Goal: Use online tool/utility: Utilize a website feature to perform a specific function

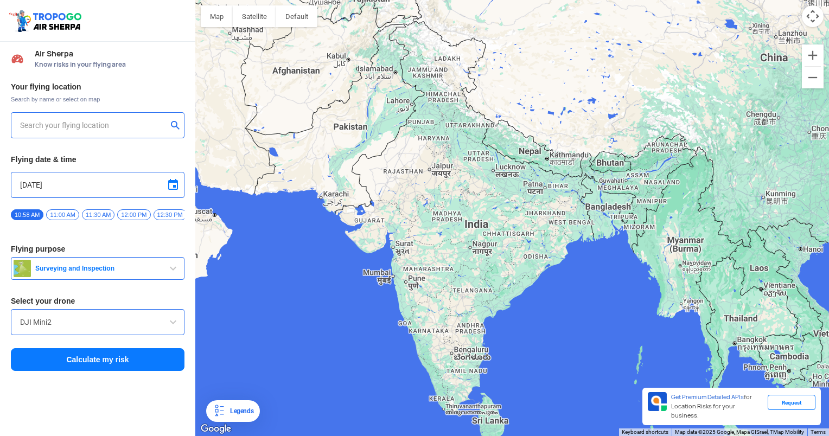
click at [46, 133] on div at bounding box center [98, 125] width 174 height 26
click at [46, 124] on input "text" at bounding box center [93, 125] width 147 height 13
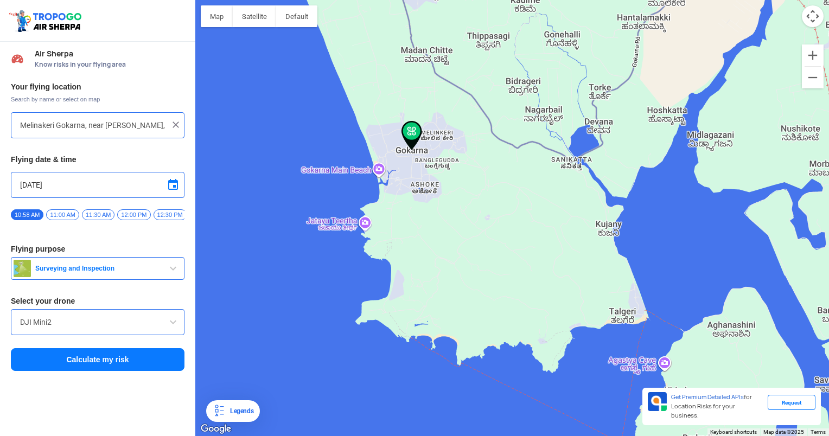
click at [408, 132] on img at bounding box center [411, 135] width 21 height 29
click at [358, 169] on div at bounding box center [512, 218] width 634 height 436
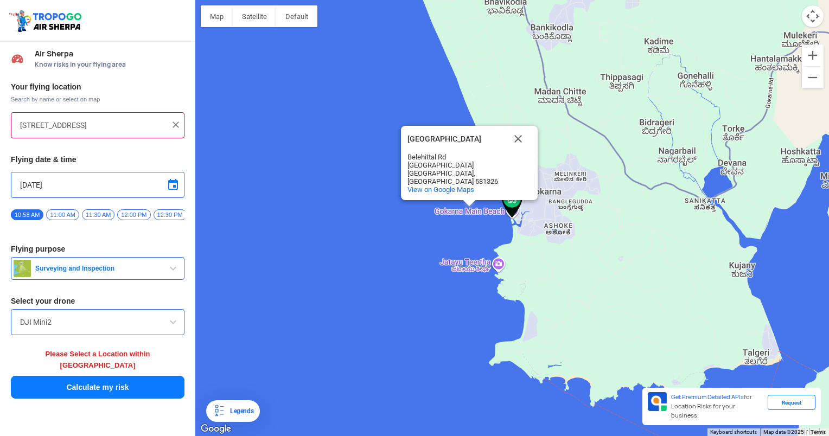
click at [87, 378] on button "Calculate my risk" at bounding box center [98, 387] width 174 height 23
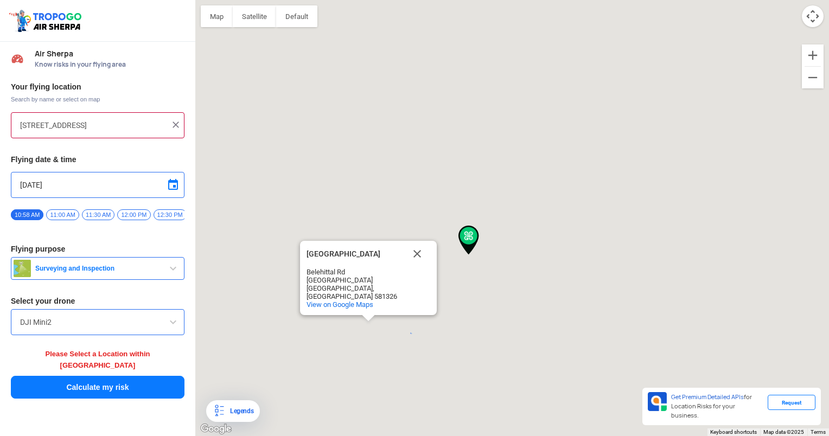
type input "[STREET_ADDRESS]"
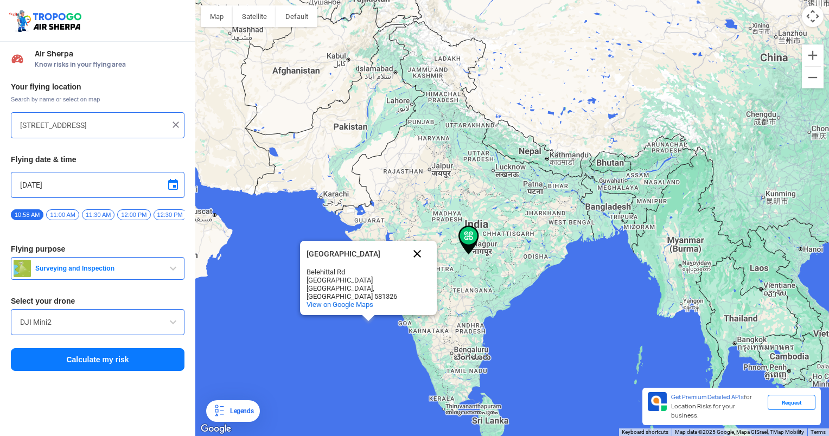
click at [410, 264] on button "Close" at bounding box center [417, 254] width 26 height 26
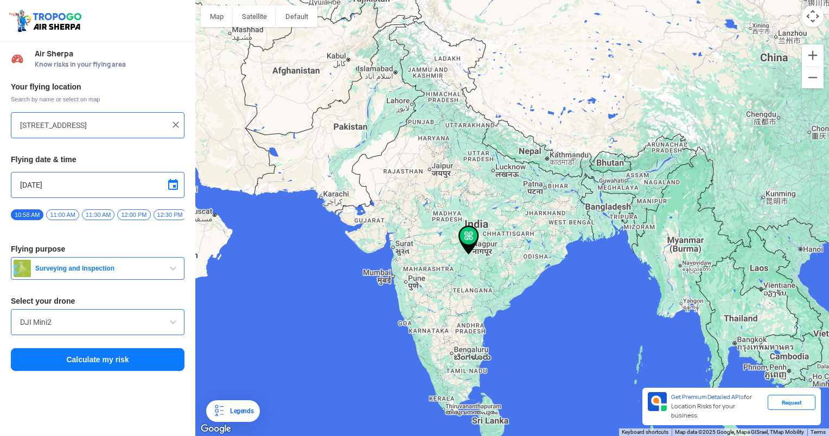
click at [92, 368] on button "Calculate my risk" at bounding box center [98, 359] width 174 height 23
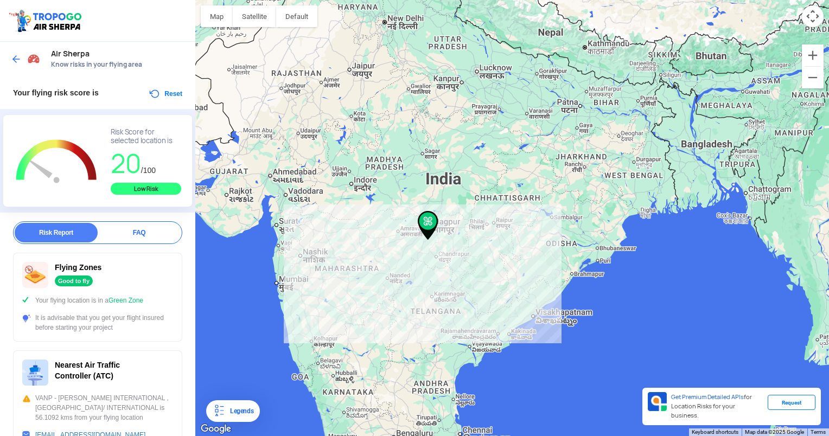
drag, startPoint x: 332, startPoint y: 318, endPoint x: 372, endPoint y: 128, distance: 194.0
click at [372, 128] on div at bounding box center [512, 218] width 634 height 436
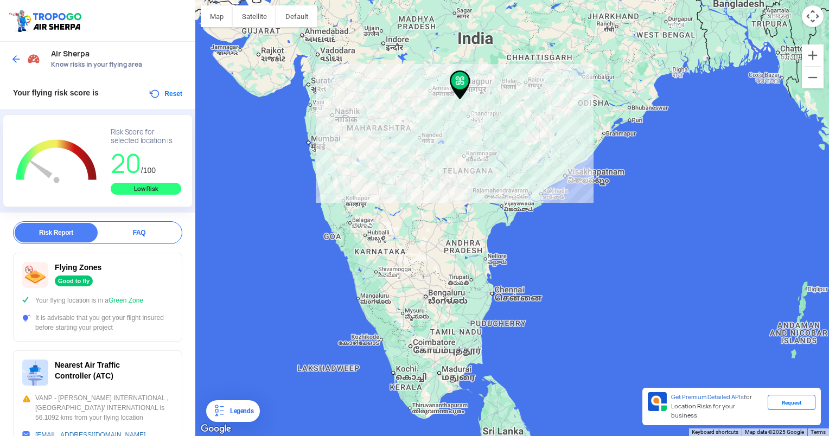
click at [335, 189] on div at bounding box center [512, 218] width 634 height 436
click at [346, 273] on div at bounding box center [512, 218] width 634 height 436
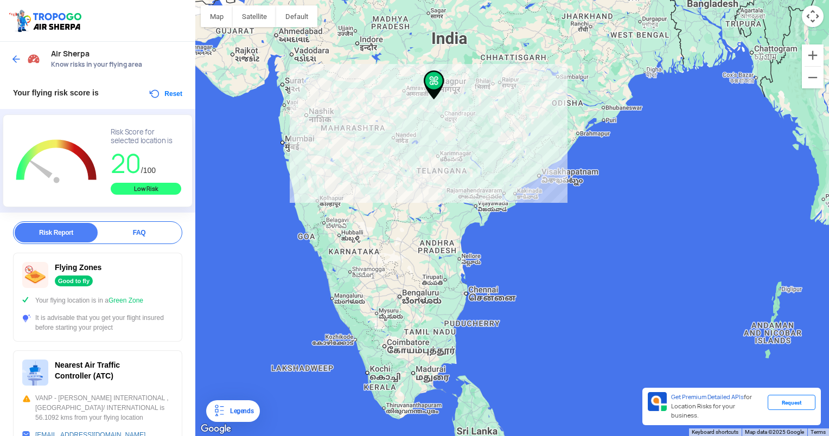
drag, startPoint x: 423, startPoint y: 330, endPoint x: 397, endPoint y: 141, distance: 190.5
click at [397, 141] on div at bounding box center [512, 218] width 634 height 436
click at [12, 57] on img at bounding box center [16, 59] width 11 height 11
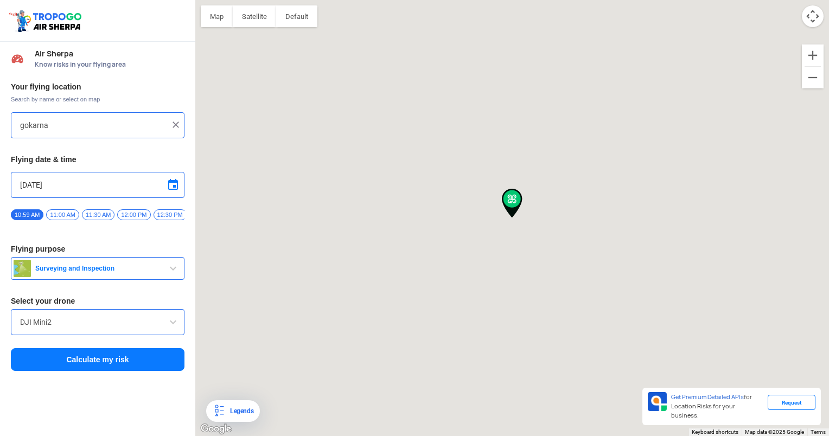
type input "[STREET_ADDRESS]"
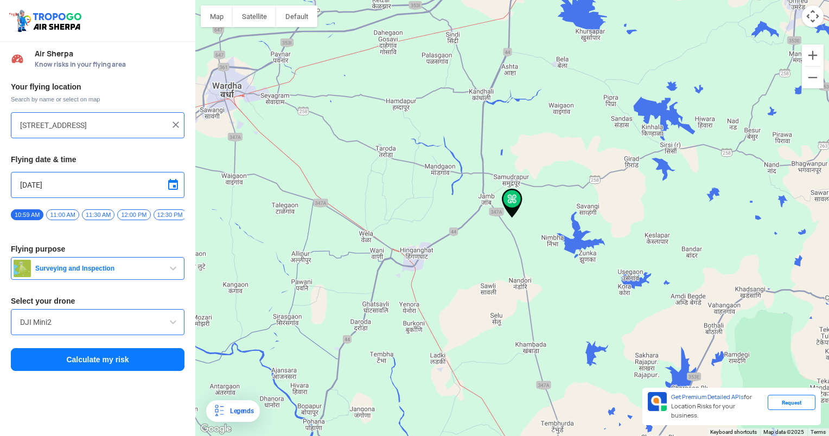
click at [174, 125] on img at bounding box center [175, 124] width 11 height 11
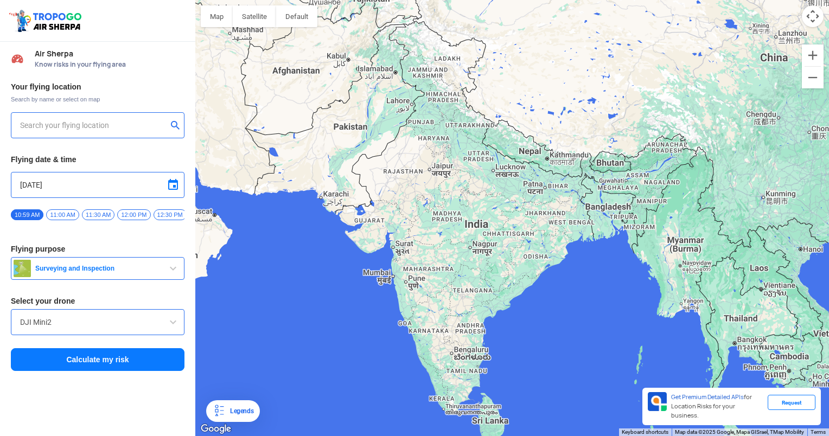
click at [24, 127] on input "text" at bounding box center [93, 125] width 147 height 13
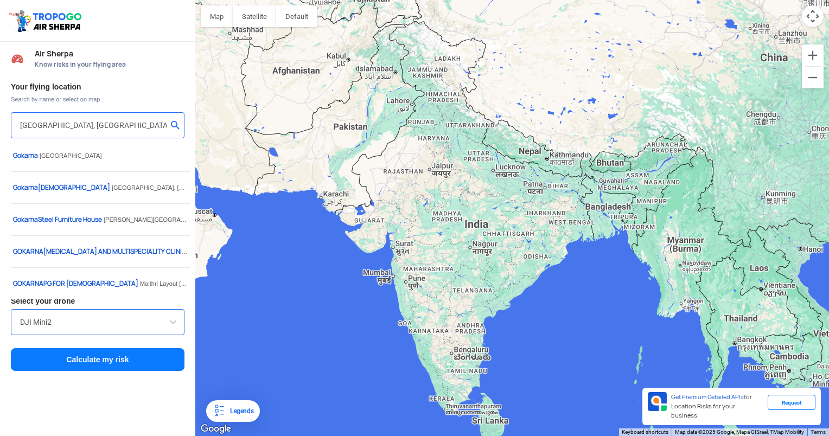
type input "Melinakeri Gokarna, near [PERSON_NAME], [GEOGRAPHIC_DATA], [GEOGRAPHIC_DATA], […"
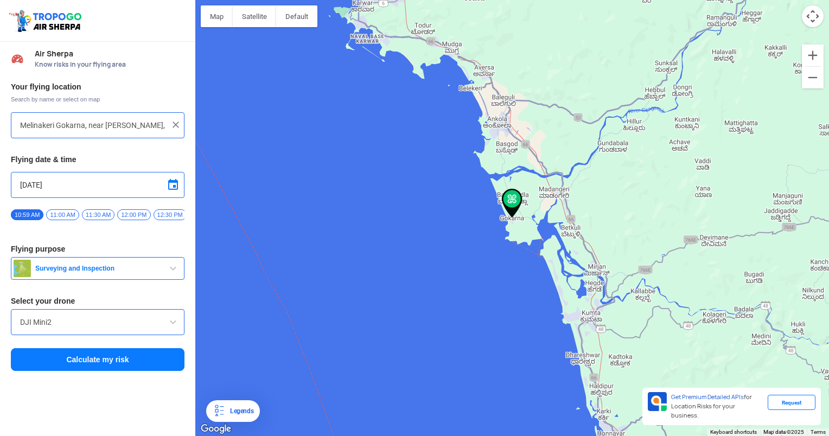
click at [90, 367] on button "Calculate my risk" at bounding box center [98, 359] width 174 height 23
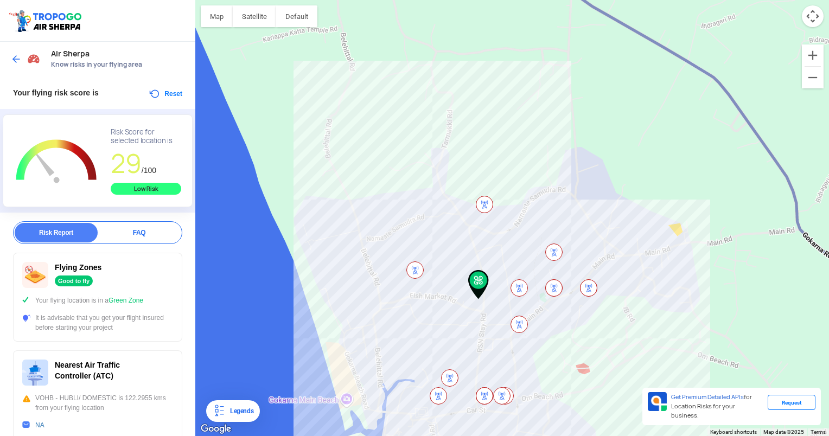
click at [280, 212] on div at bounding box center [512, 218] width 634 height 436
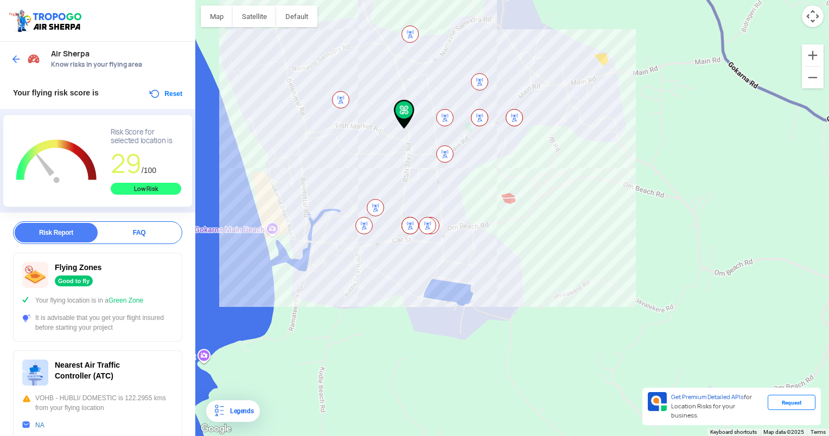
drag, startPoint x: 347, startPoint y: 284, endPoint x: 269, endPoint y: 107, distance: 193.3
click at [269, 107] on div at bounding box center [512, 218] width 634 height 436
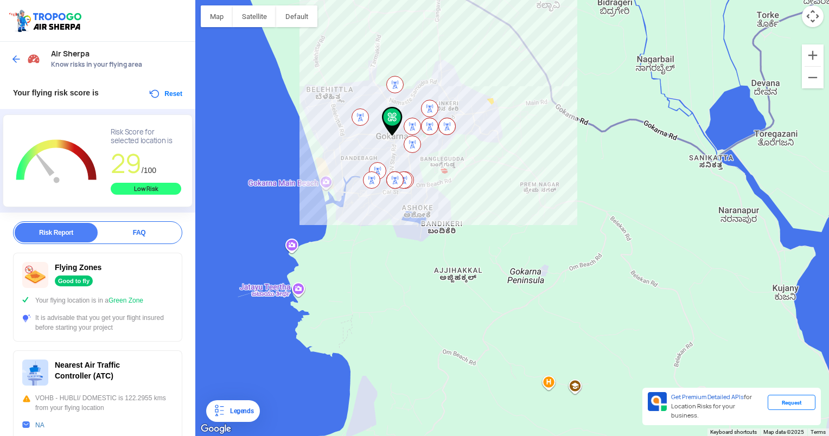
drag, startPoint x: 343, startPoint y: 317, endPoint x: 381, endPoint y: 254, distance: 73.0
click at [381, 254] on div at bounding box center [512, 218] width 634 height 436
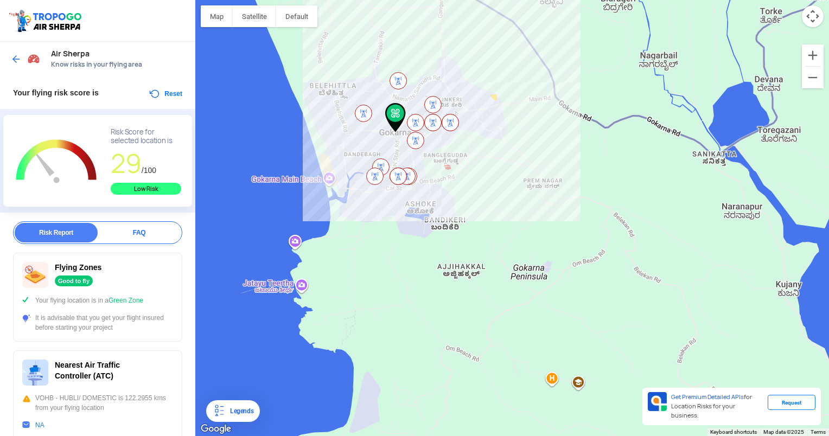
click at [314, 176] on div at bounding box center [512, 218] width 634 height 436
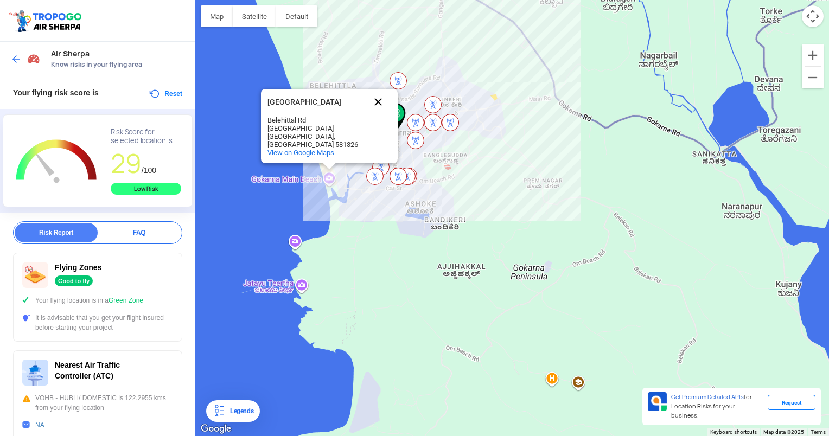
click at [382, 106] on button "Close" at bounding box center [378, 102] width 26 height 26
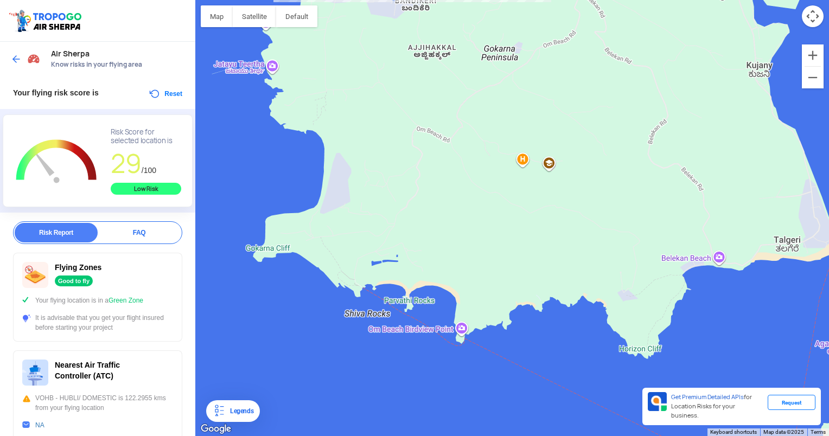
drag, startPoint x: 282, startPoint y: 338, endPoint x: 253, endPoint y: 117, distance: 222.7
click at [253, 117] on div at bounding box center [512, 218] width 634 height 436
click at [17, 60] on img at bounding box center [16, 59] width 11 height 11
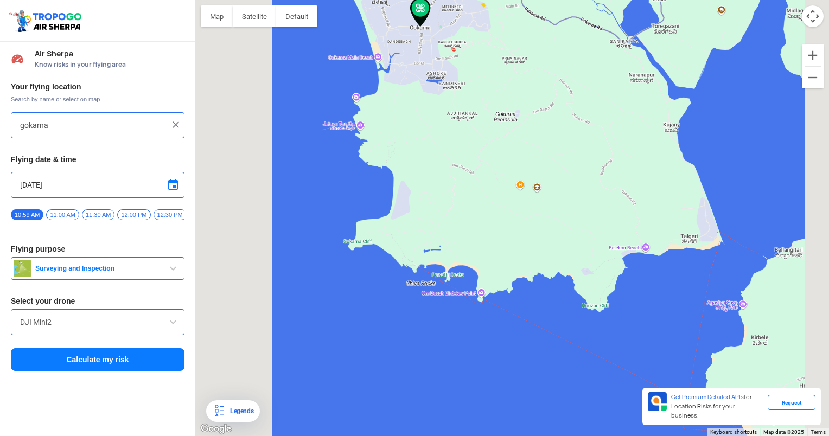
type input "Melinakeri Gokarna, near [PERSON_NAME], [GEOGRAPHIC_DATA], [GEOGRAPHIC_DATA], […"
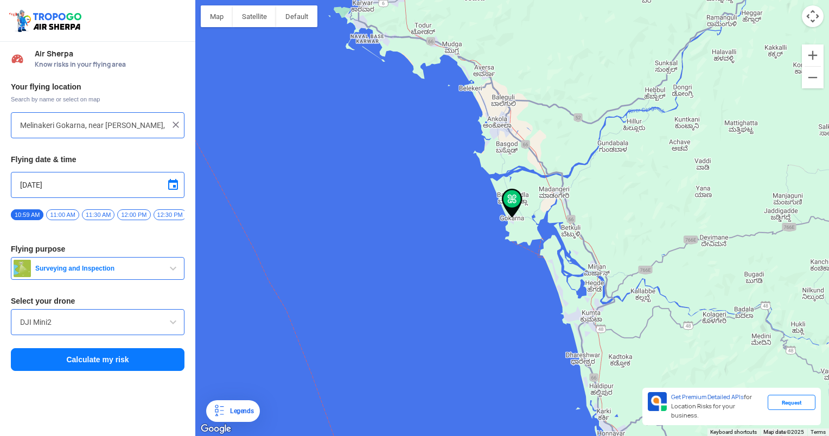
click at [182, 129] on div "Melinakeri Gokarna, near [PERSON_NAME], [GEOGRAPHIC_DATA], [GEOGRAPHIC_DATA], […" at bounding box center [98, 125] width 174 height 26
click at [176, 123] on img at bounding box center [175, 124] width 11 height 11
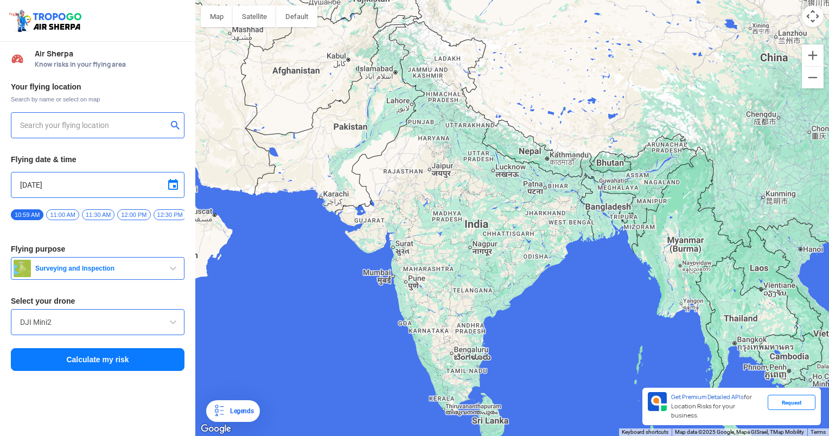
click at [90, 121] on input "text" at bounding box center [93, 125] width 147 height 13
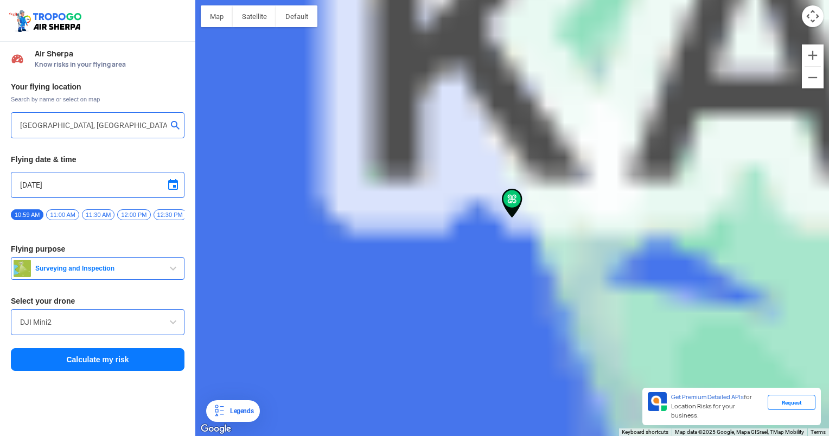
type input "Gokarna, 581326, [GEOGRAPHIC_DATA]"
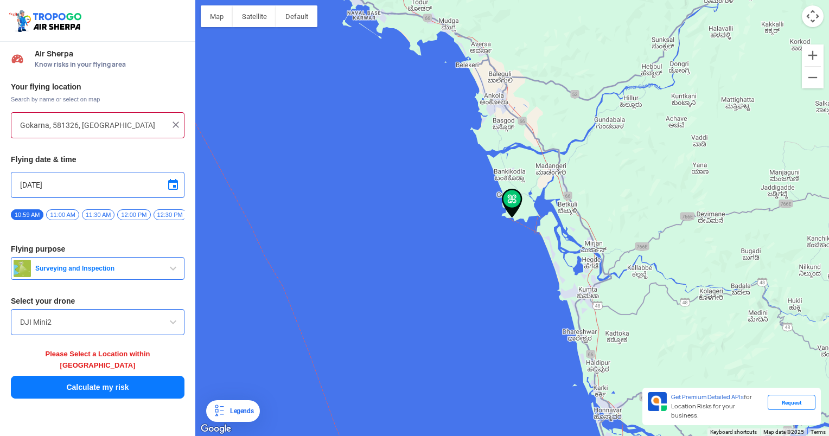
click at [116, 376] on button "Calculate my risk" at bounding box center [98, 387] width 174 height 23
click at [97, 382] on button "Calculate my risk" at bounding box center [98, 387] width 174 height 23
click at [106, 376] on button "Calculate my risk" at bounding box center [98, 387] width 174 height 23
click at [101, 380] on button "Calculate my risk" at bounding box center [98, 387] width 174 height 23
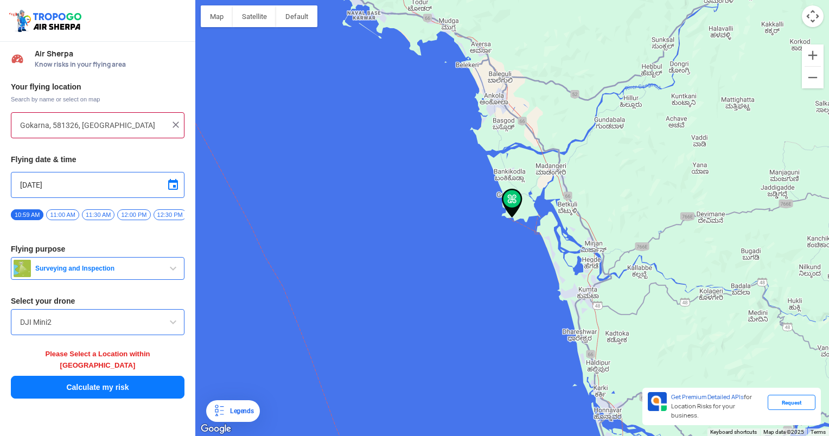
click at [101, 380] on button "Calculate my risk" at bounding box center [98, 387] width 174 height 23
click at [61, 96] on span "Search by name or select on map" at bounding box center [98, 99] width 174 height 9
click at [171, 124] on img at bounding box center [175, 124] width 11 height 11
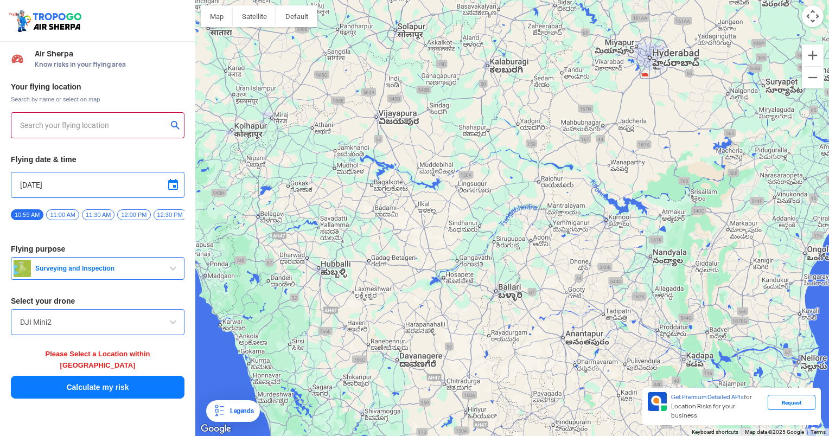
click at [216, 222] on div at bounding box center [512, 218] width 634 height 436
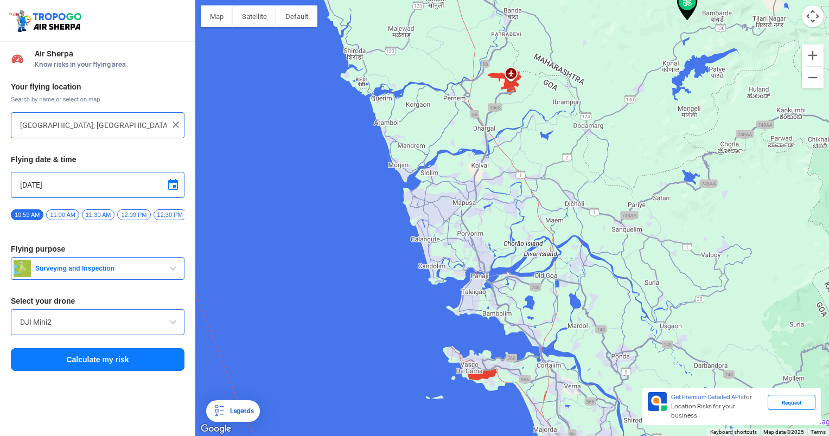
drag, startPoint x: 235, startPoint y: 276, endPoint x: 414, endPoint y: 76, distance: 268.5
click at [414, 76] on div at bounding box center [512, 218] width 634 height 436
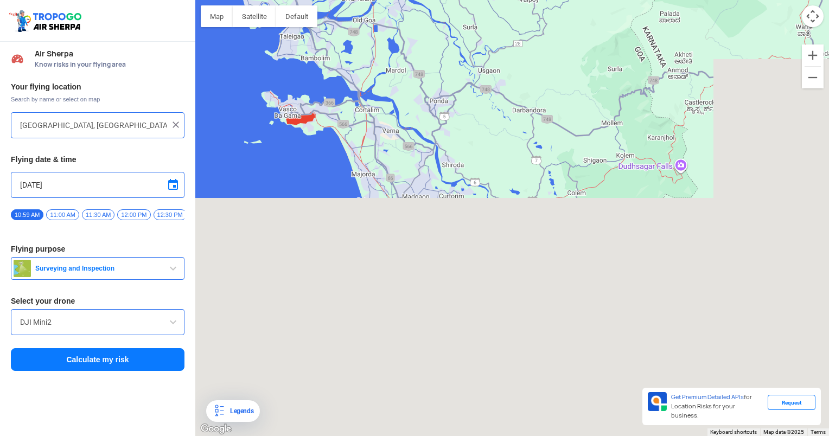
drag, startPoint x: 368, startPoint y: 191, endPoint x: 186, endPoint y: -56, distance: 307.3
click at [186, 0] on html "Location Risk Score Air Sherpa Know risks in your flying area Your flying locat…" at bounding box center [414, 218] width 829 height 436
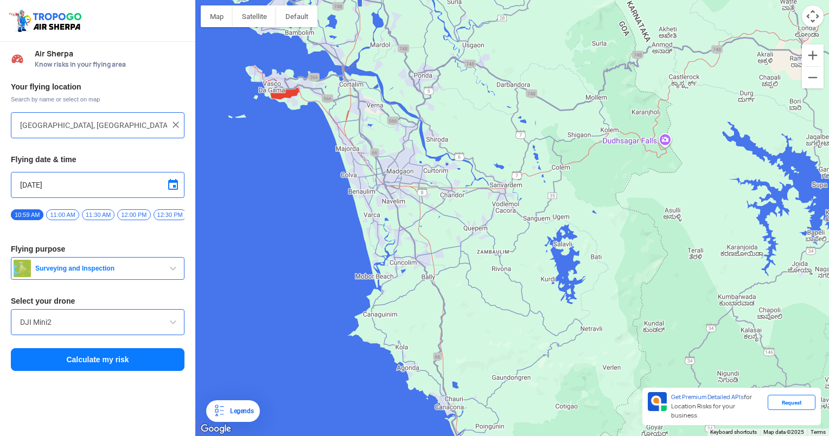
drag, startPoint x: 385, startPoint y: 271, endPoint x: 375, endPoint y: 243, distance: 29.5
click at [375, 243] on div at bounding box center [512, 218] width 634 height 436
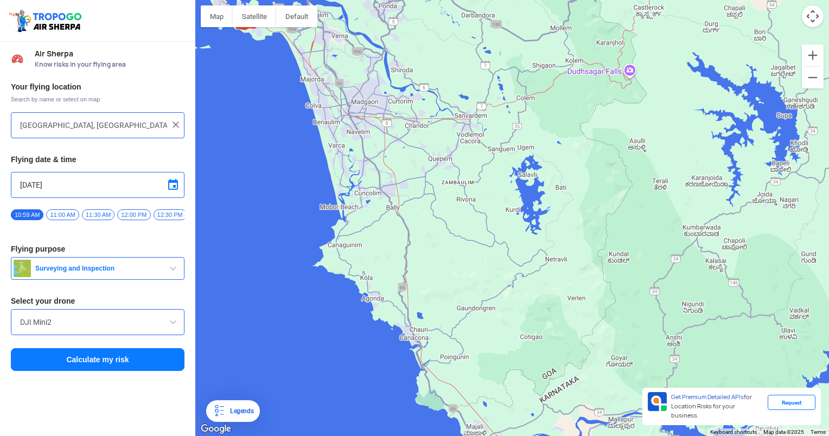
drag, startPoint x: 344, startPoint y: 178, endPoint x: 314, endPoint y: 113, distance: 71.6
click at [314, 113] on div at bounding box center [512, 218] width 634 height 436
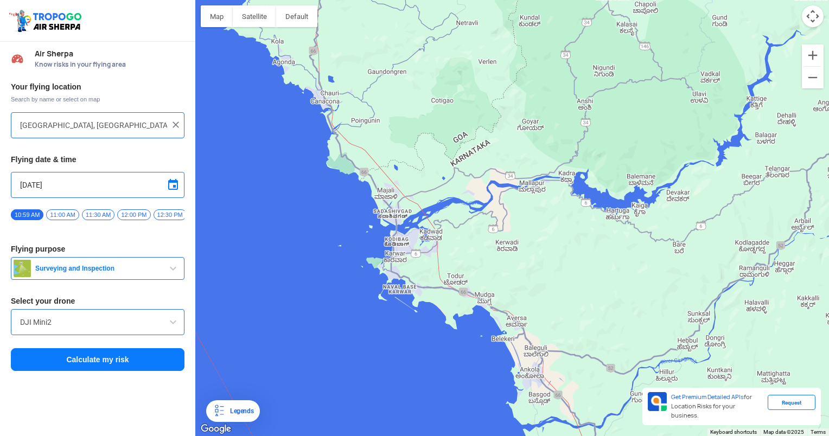
drag, startPoint x: 391, startPoint y: 280, endPoint x: 323, endPoint y: 87, distance: 204.5
click at [323, 87] on div at bounding box center [512, 218] width 634 height 436
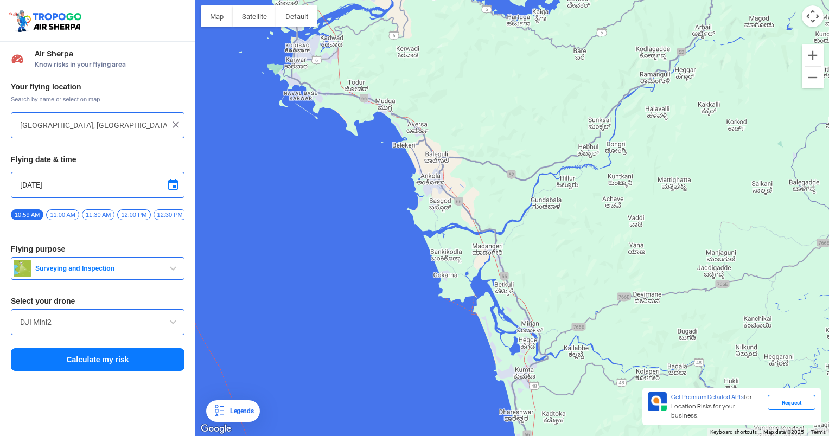
drag, startPoint x: 406, startPoint y: 308, endPoint x: 306, endPoint y: 112, distance: 219.8
click at [306, 112] on div at bounding box center [512, 218] width 634 height 436
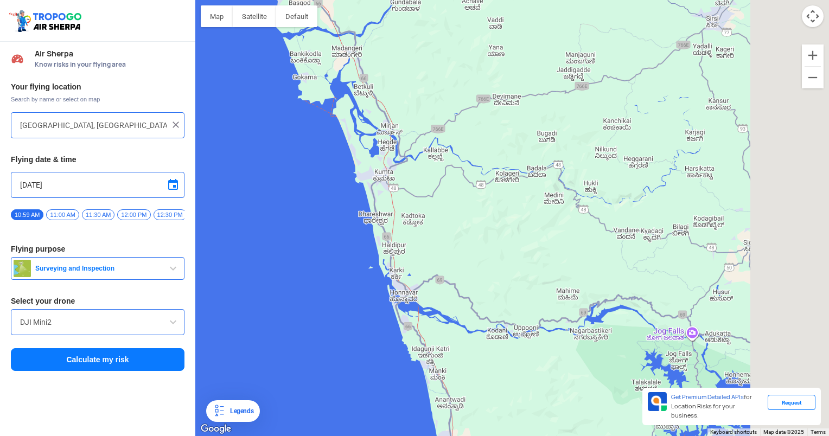
drag, startPoint x: 452, startPoint y: 292, endPoint x: 310, endPoint y: 92, distance: 245.0
click at [310, 92] on div at bounding box center [512, 218] width 634 height 436
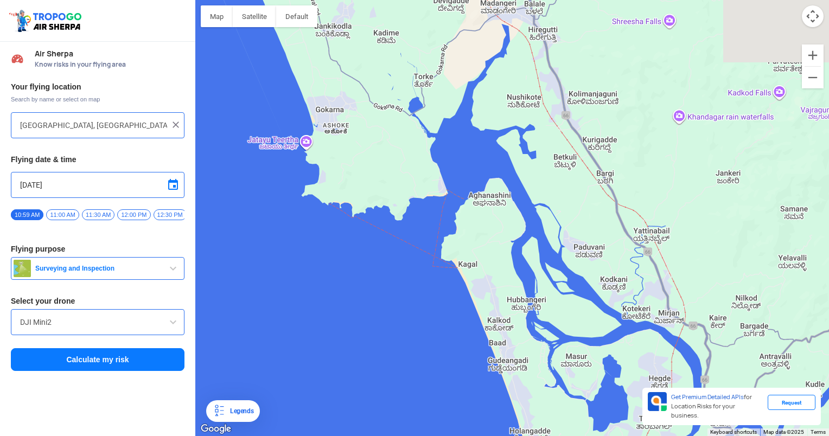
drag, startPoint x: 395, startPoint y: 150, endPoint x: 412, endPoint y: 271, distance: 121.7
click at [400, 257] on div at bounding box center [512, 218] width 634 height 436
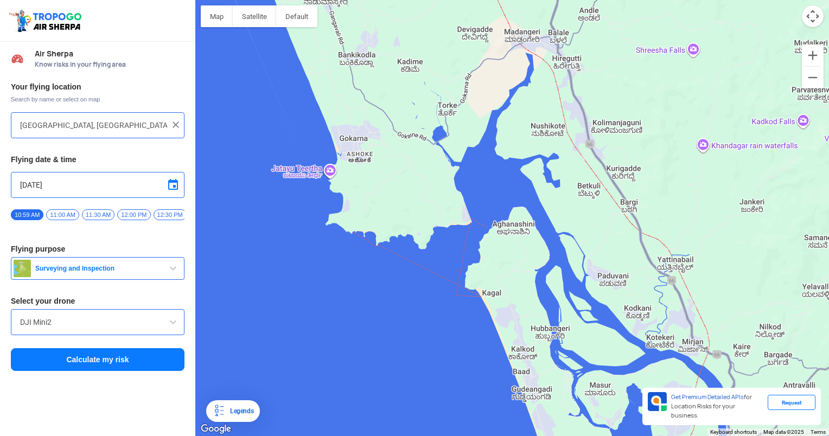
drag, startPoint x: 412, startPoint y: 271, endPoint x: 423, endPoint y: 278, distance: 12.8
click at [423, 278] on div at bounding box center [512, 218] width 634 height 436
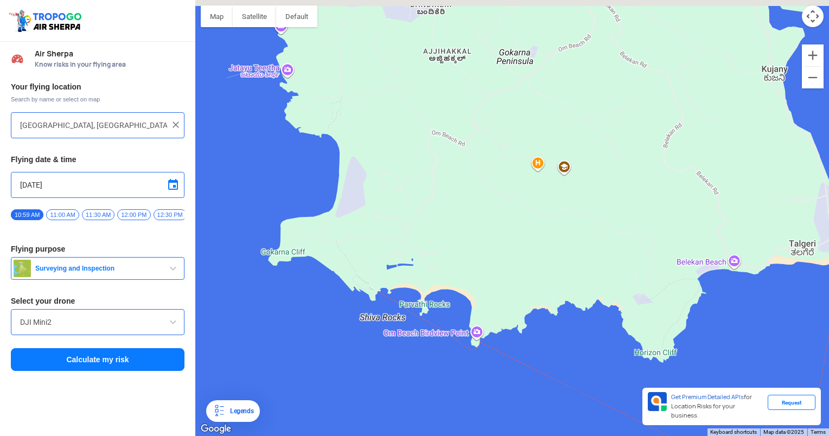
drag, startPoint x: 330, startPoint y: 63, endPoint x: 370, endPoint y: 210, distance: 151.8
click at [370, 209] on div at bounding box center [512, 218] width 634 height 436
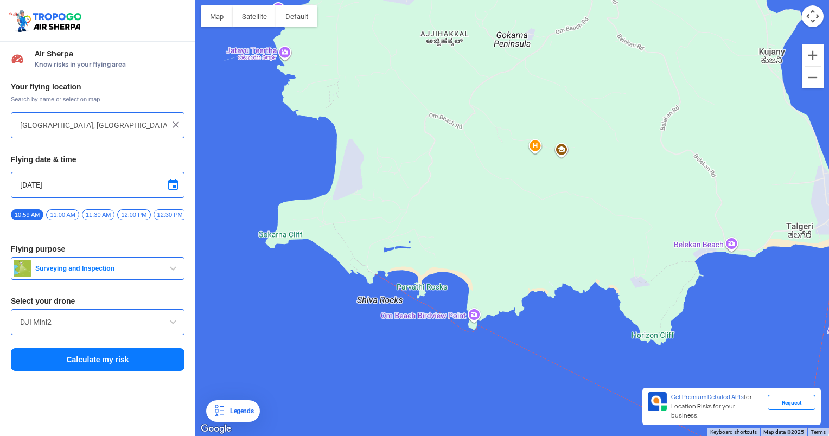
drag, startPoint x: 371, startPoint y: 210, endPoint x: 325, endPoint y: 53, distance: 164.4
click at [325, 53] on div at bounding box center [512, 218] width 634 height 436
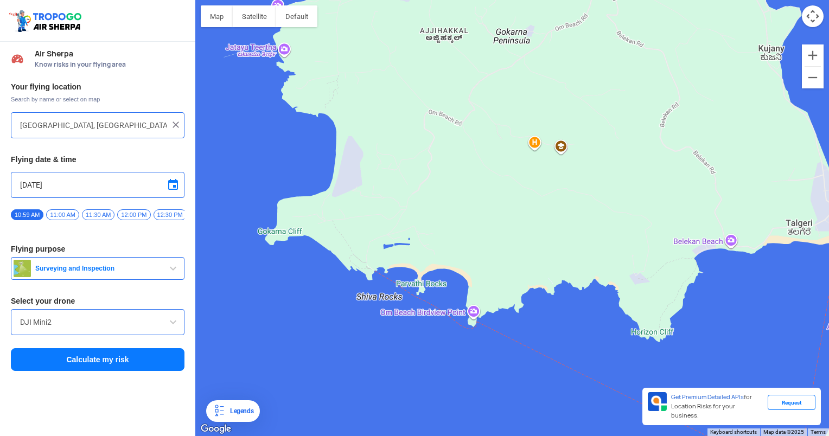
click at [422, 279] on div at bounding box center [512, 218] width 634 height 436
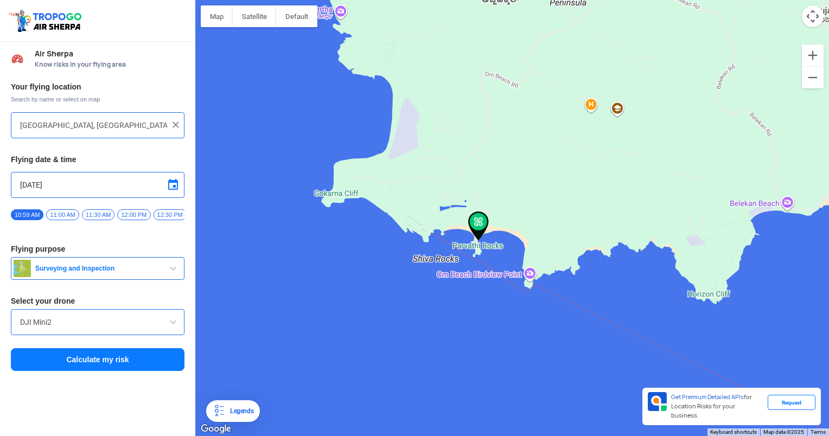
type input "[GEOGRAPHIC_DATA], [GEOGRAPHIC_DATA] 581326, [GEOGRAPHIC_DATA]"
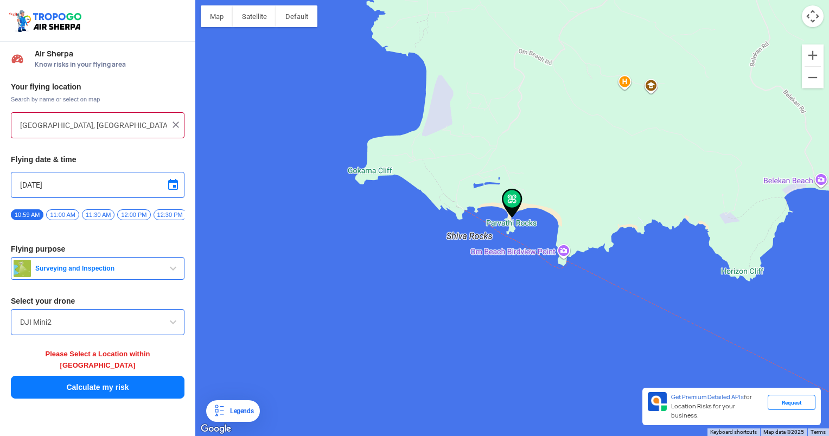
click at [120, 376] on button "Calculate my risk" at bounding box center [98, 387] width 174 height 23
click at [171, 273] on span "button" at bounding box center [173, 268] width 13 height 13
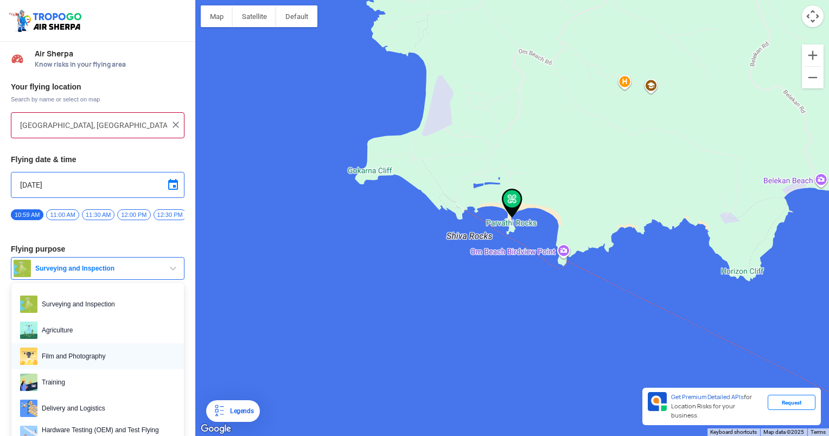
click at [87, 360] on span "Film and Photography" at bounding box center [106, 356] width 138 height 17
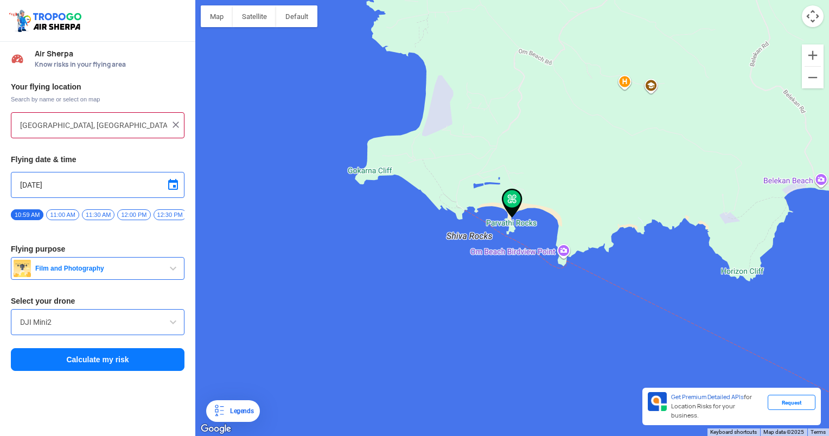
click at [87, 360] on button "Calculate my risk" at bounding box center [98, 359] width 174 height 23
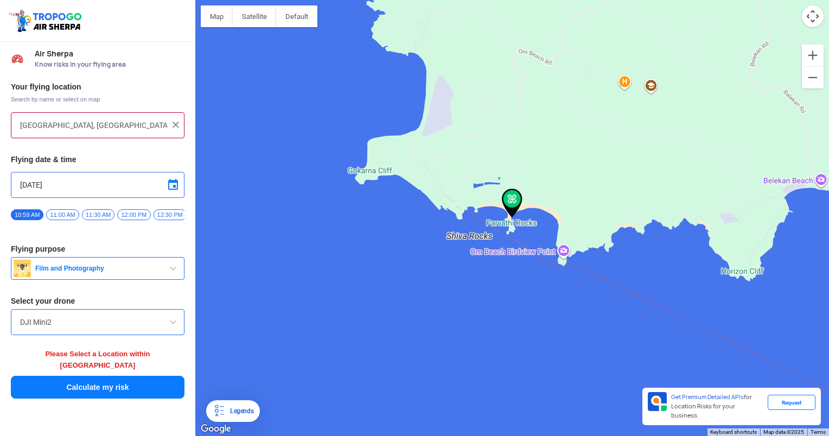
click at [173, 128] on img at bounding box center [175, 124] width 11 height 11
